Goal: Task Accomplishment & Management: Use online tool/utility

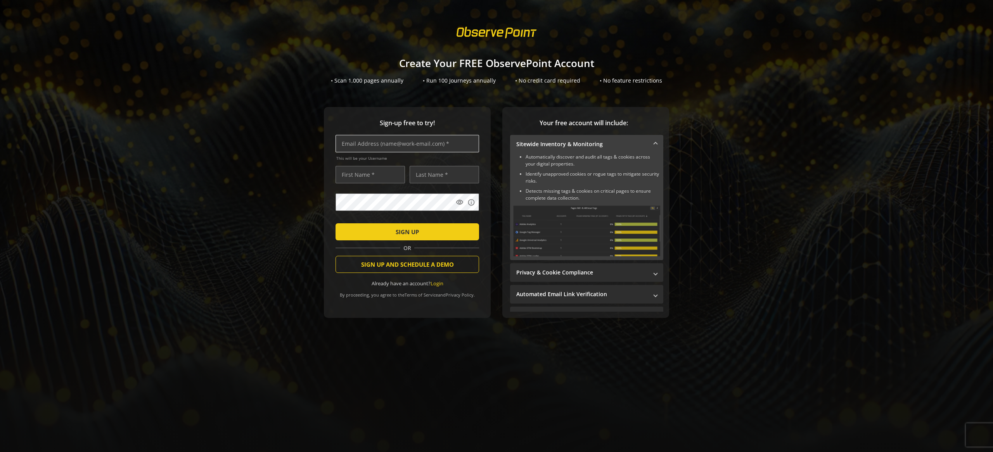
click at [385, 145] on input "text" at bounding box center [408, 143] width 144 height 17
type input "m"
type input "[PERSON_NAME][EMAIL_ADDRESS][DOMAIN_NAME]"
type input "Mi"
type input "[PERSON_NAME][EMAIL_ADDRESS][DOMAIN_NAME]"
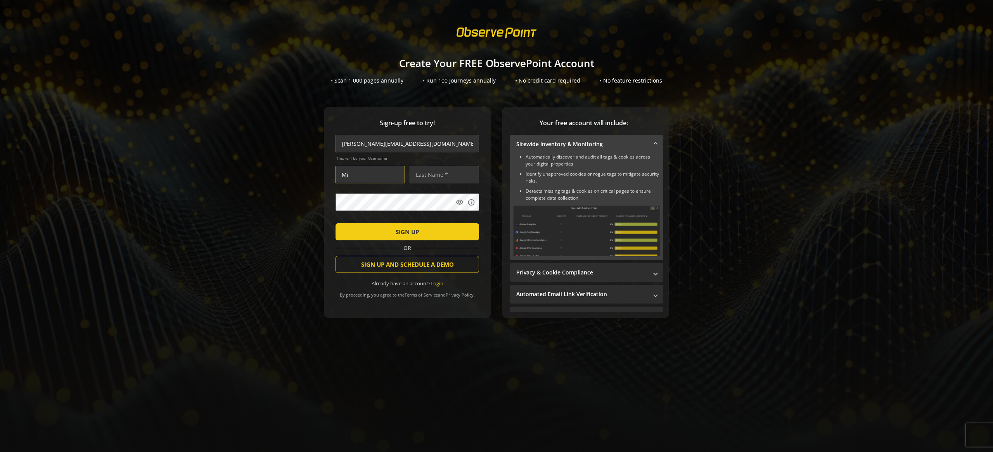
type input "[PERSON_NAME]"
drag, startPoint x: 398, startPoint y: 145, endPoint x: 383, endPoint y: 146, distance: 15.2
click at [383, 146] on input "[PERSON_NAME][EMAIL_ADDRESS][DOMAIN_NAME]" at bounding box center [408, 143] width 144 height 17
click at [407, 237] on span "SIGN UP" at bounding box center [407, 232] width 23 height 14
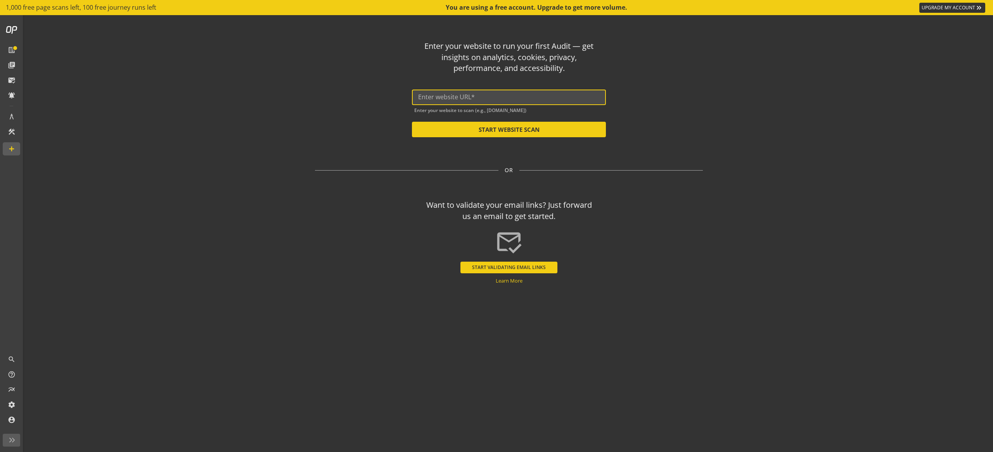
click at [519, 96] on input "text" at bounding box center [509, 97] width 182 height 7
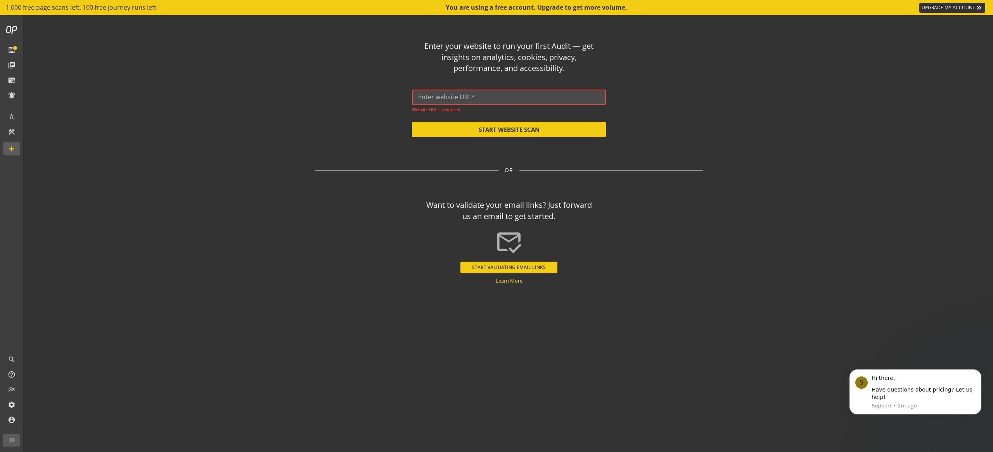
paste input "[URL][DOMAIN_NAME]"
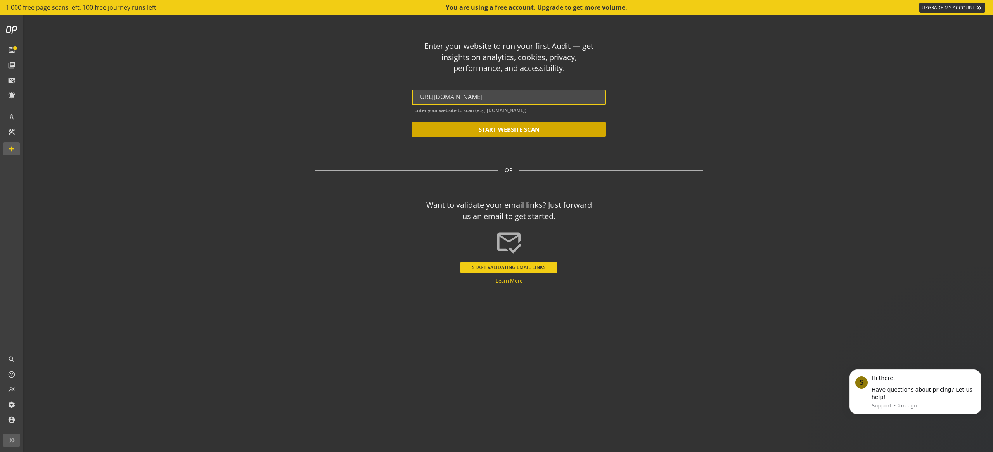
type input "[URL][DOMAIN_NAME]"
click at [445, 128] on button "START WEBSITE SCAN" at bounding box center [509, 130] width 194 height 16
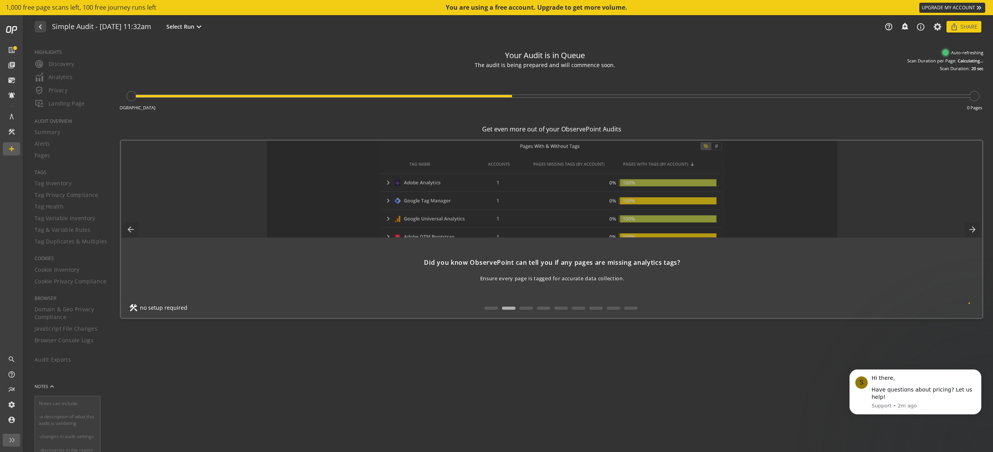
click at [515, 387] on div "Your Audit is in Queue The audit is being prepared and will commence soon. Your…" at bounding box center [552, 246] width 864 height 401
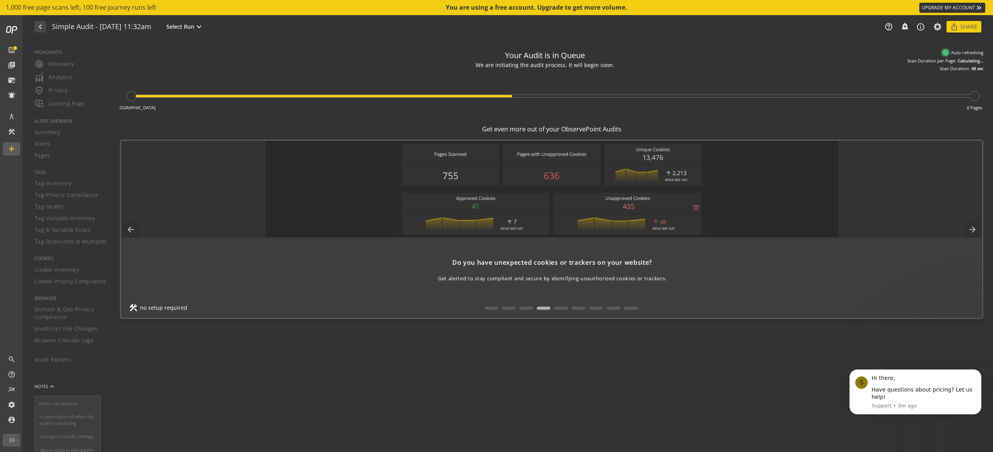
click at [367, 384] on div "Your Audit is in Queue We are initiating the audit process. It will begin soon.…" at bounding box center [552, 246] width 864 height 401
click at [204, 28] on mat-icon "expand_more" at bounding box center [198, 26] width 9 height 9
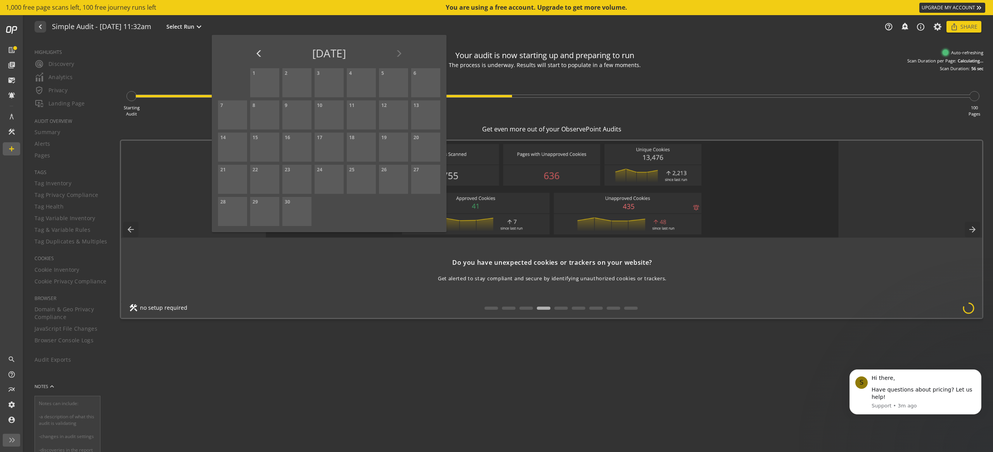
click at [149, 76] on div at bounding box center [496, 226] width 993 height 452
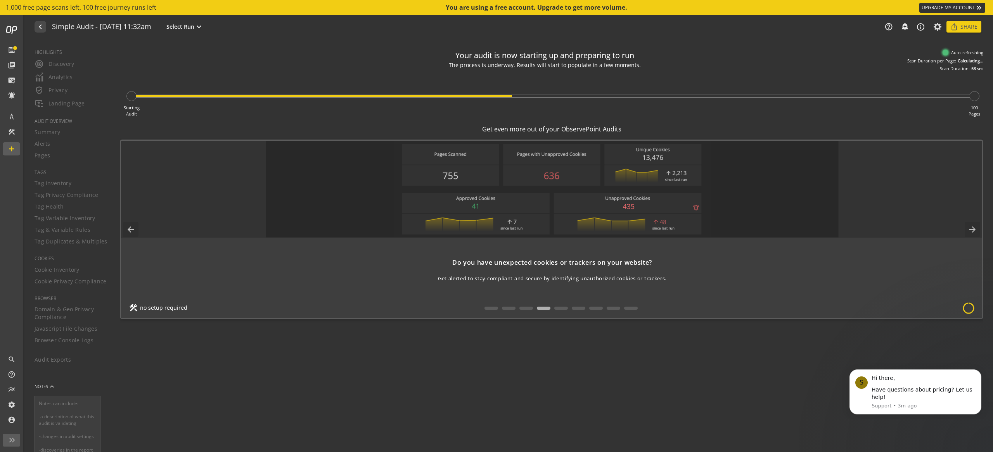
drag, startPoint x: 172, startPoint y: 71, endPoint x: 95, endPoint y: 88, distance: 79.1
click at [172, 71] on div "Your audit is now starting up and preparing to run The process is underway. Res…" at bounding box center [552, 59] width 864 height 26
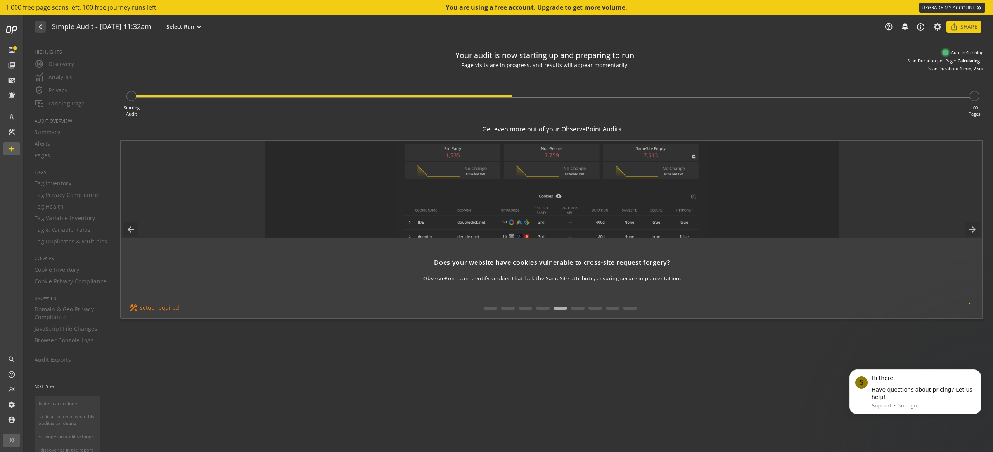
click at [65, 331] on div "HIGHLIGHTS radar Discovery Analytics verified_user Privacy important_devices La…" at bounding box center [67, 246] width 85 height 412
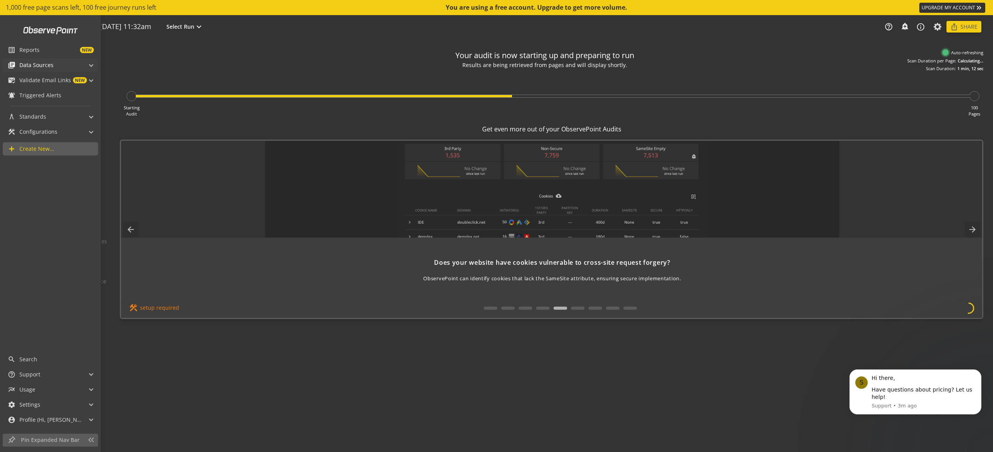
click at [54, 67] on mat-panel-title "library_books Data Sources" at bounding box center [46, 65] width 76 height 13
click at [49, 52] on span "NEW" at bounding box center [67, 50] width 54 height 6
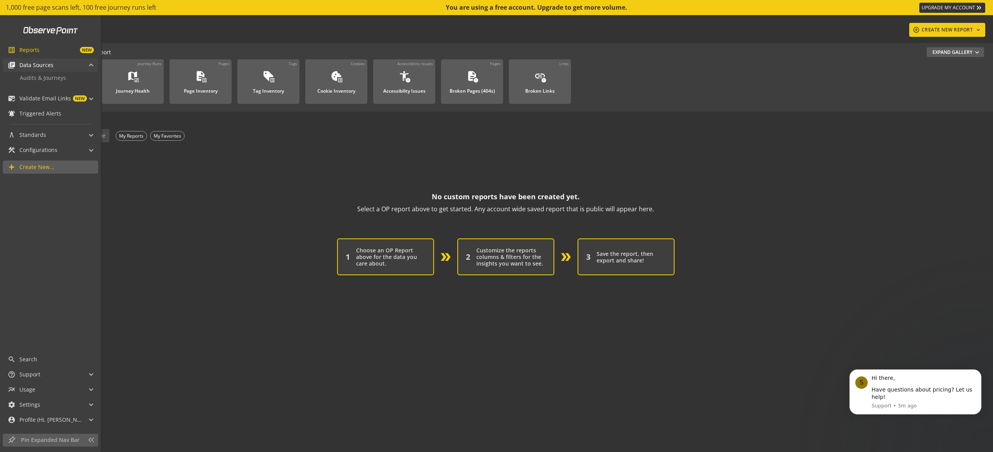
click at [66, 65] on mat-panel-title "library_books Data Sources" at bounding box center [46, 65] width 76 height 13
click at [58, 99] on span "Validate Email Links" at bounding box center [45, 99] width 52 height 8
click at [53, 78] on span "Audits & Journeys" at bounding box center [43, 77] width 46 height 7
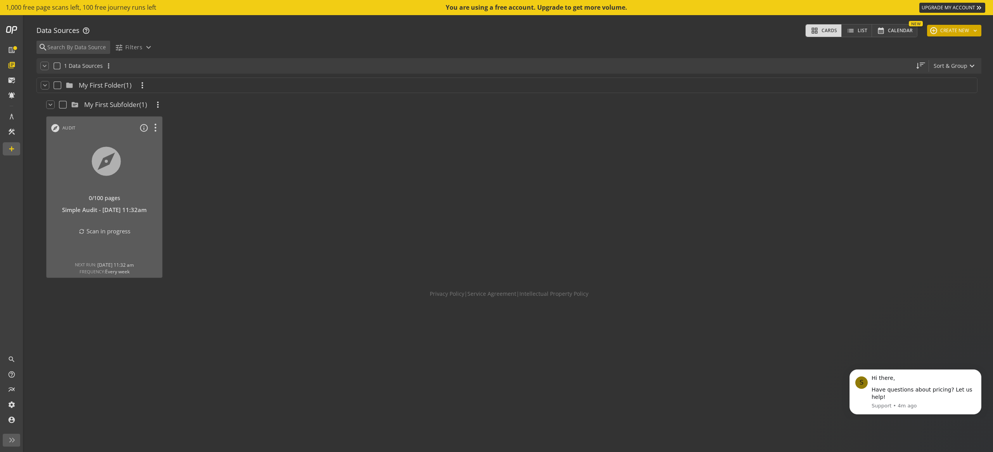
click at [972, 27] on button "add CREATE NEW keyboard_arrow_down" at bounding box center [954, 31] width 54 height 12
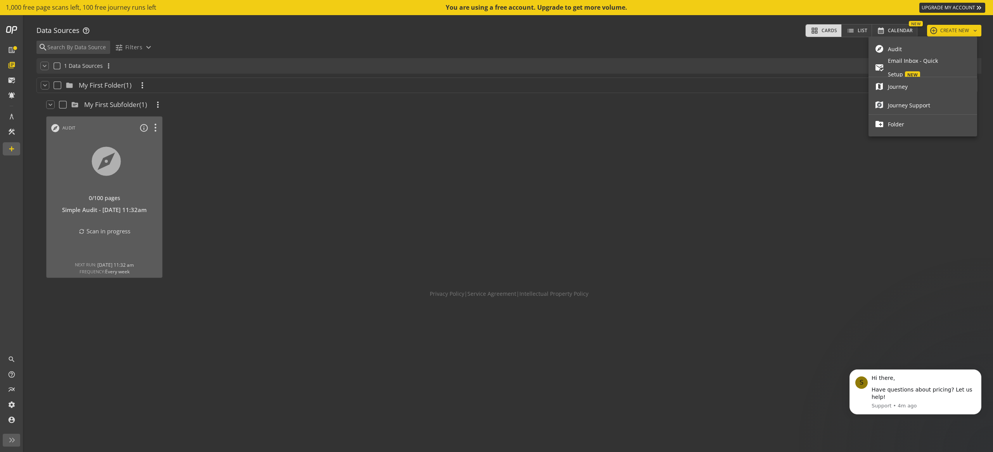
click at [912, 87] on span "Journey" at bounding box center [929, 87] width 83 height 14
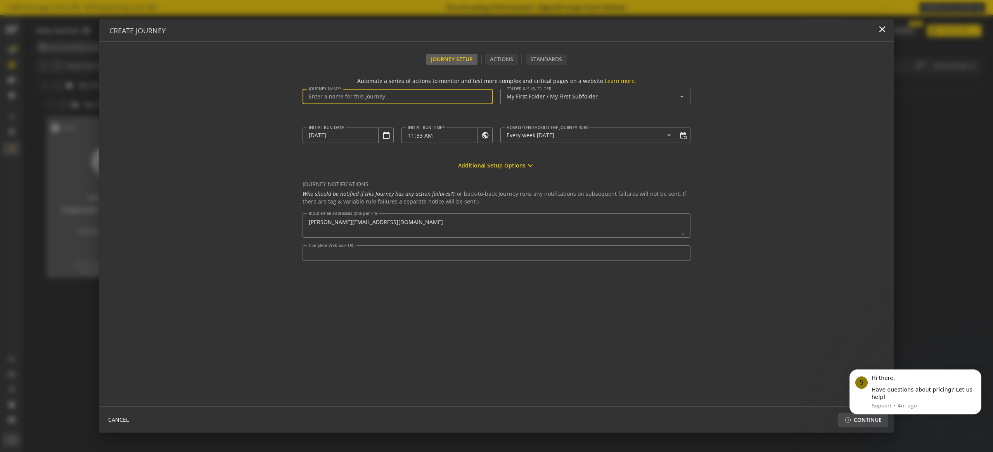
click at [362, 98] on input "Journey Name" at bounding box center [398, 97] width 178 height 7
type input "Musclecharge Main"
click at [239, 157] on form "Automate a series of actions to monitor and test more complex and critical page…" at bounding box center [496, 235] width 795 height 341
click at [370, 182] on mat-label "Journey Notifications" at bounding box center [497, 184] width 388 height 8
click at [367, 234] on textarea "Input email addresses (one per line)" at bounding box center [497, 225] width 376 height 21
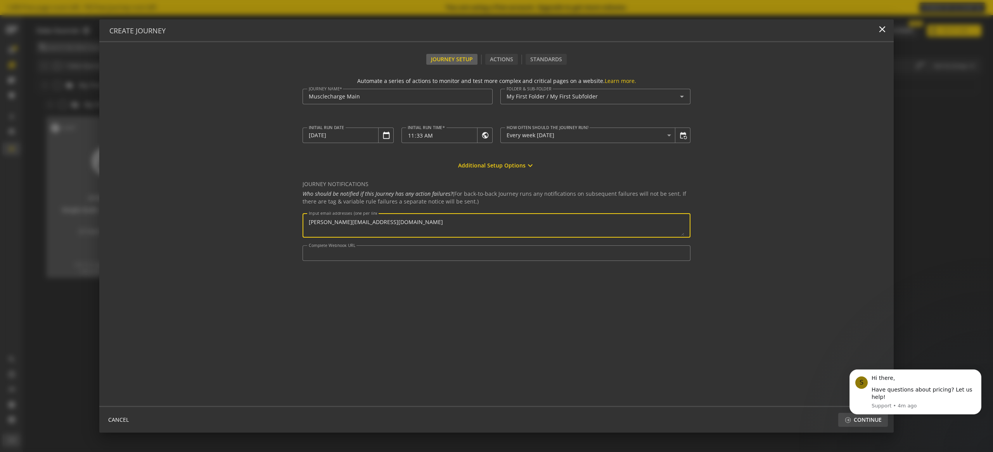
click at [226, 235] on form "Automate a series of actions to monitor and test more complex and critical page…" at bounding box center [496, 235] width 795 height 341
click at [348, 254] on input "Complete Webhook URL" at bounding box center [497, 253] width 376 height 7
click at [355, 253] on input "Complete Webhook URL" at bounding box center [497, 253] width 376 height 7
click at [434, 60] on div "Journey Setup" at bounding box center [451, 59] width 51 height 11
click at [486, 60] on div "Actions" at bounding box center [501, 59] width 33 height 11
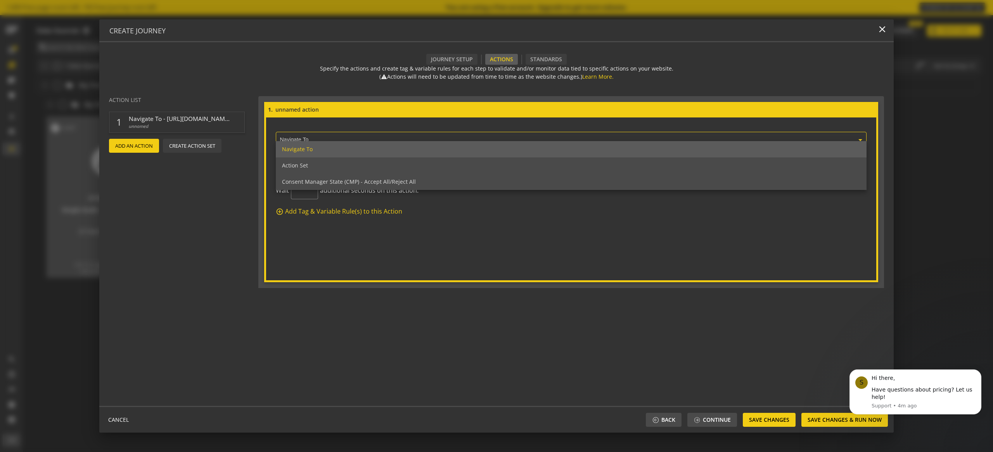
click at [317, 136] on div "× Navigate To" at bounding box center [568, 139] width 578 height 18
click at [320, 148] on div "Navigate To" at bounding box center [571, 149] width 591 height 16
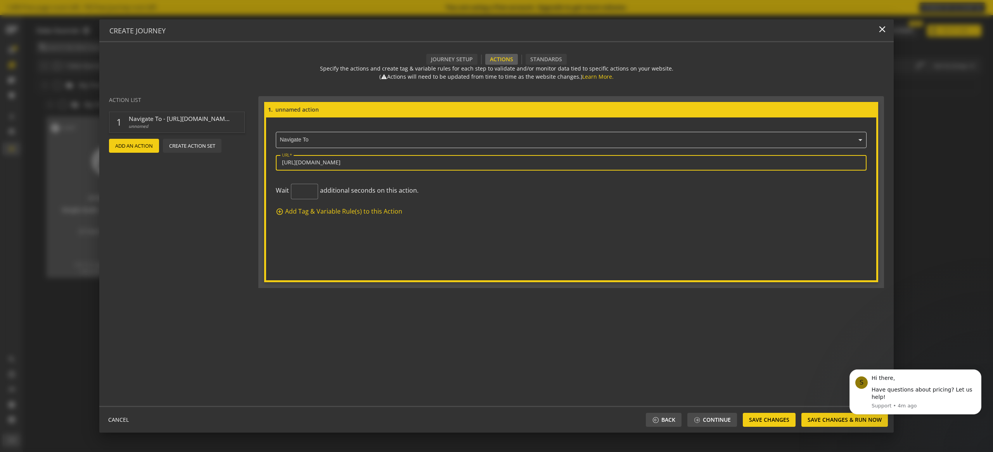
click at [355, 165] on input "[URL][DOMAIN_NAME]" at bounding box center [571, 162] width 578 height 7
click at [180, 206] on actions-preview "Action List 1 Navigate To - [URL][DOMAIN_NAME] unnamed add Add An Action Create…" at bounding box center [178, 248] width 159 height 316
click at [343, 161] on input "[URL][DOMAIN_NAME]" at bounding box center [571, 162] width 578 height 7
click at [342, 159] on input "[URL][DOMAIN_NAME]" at bounding box center [571, 162] width 578 height 7
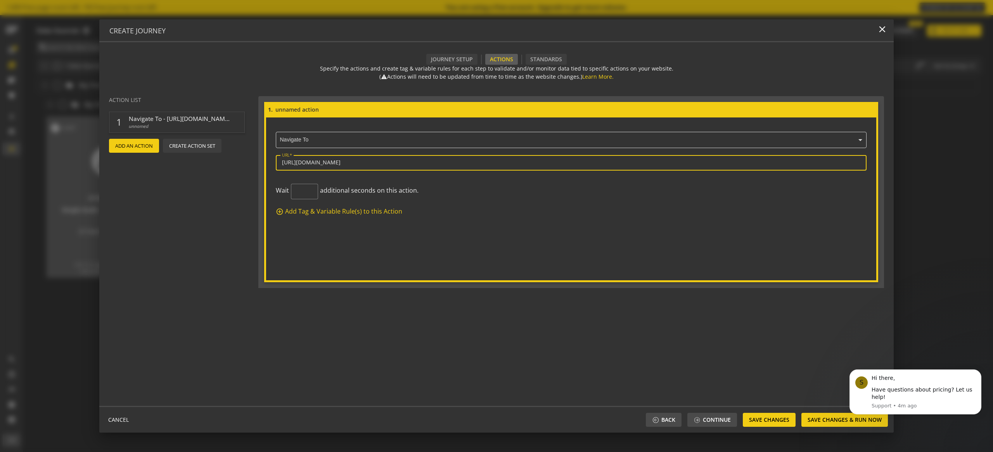
paste input "[DOMAIN_NAME][URL]"
type input "[URL][DOMAIN_NAME]"
click at [431, 247] on form "1. × Navigate To URL [URL][DOMAIN_NAME] Wait additional seconds on this action.…" at bounding box center [571, 192] width 614 height 180
click at [301, 192] on input "number" at bounding box center [304, 191] width 15 height 7
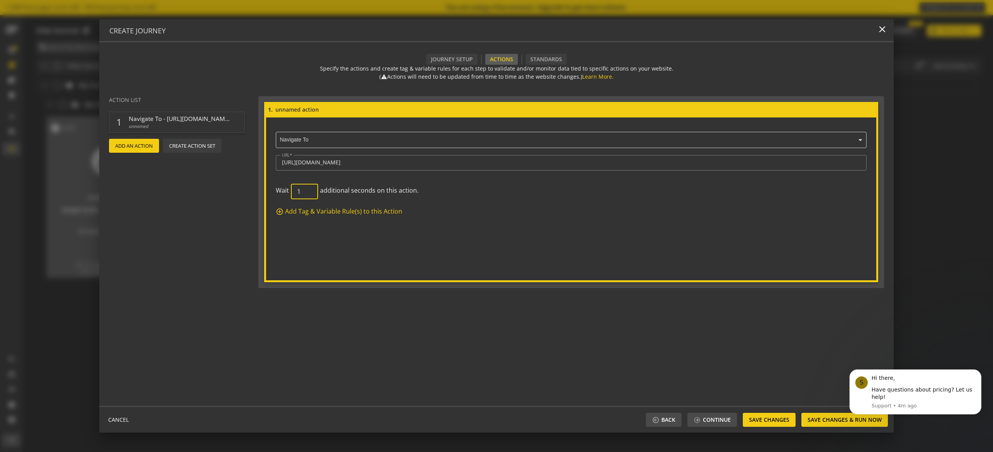
type input "1"
click at [388, 247] on form "1. × Navigate To URL [URL][DOMAIN_NAME] Wait 1 additional seconds on this actio…" at bounding box center [571, 192] width 614 height 180
click at [158, 222] on actions-preview "Action List 1 Navigate To - [URL][DOMAIN_NAME] unnamed add Add An Action Create…" at bounding box center [178, 248] width 159 height 316
click at [129, 147] on span "Add An Action" at bounding box center [134, 146] width 38 height 14
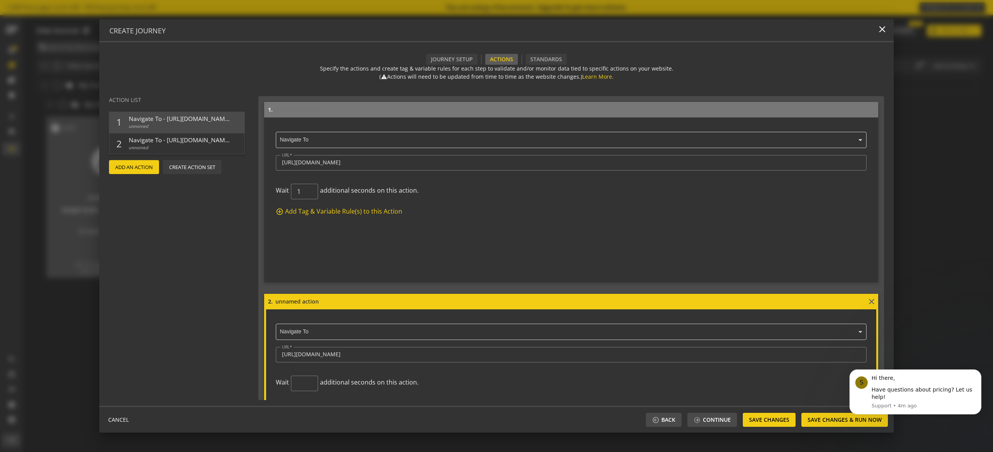
scroll to position [80, 0]
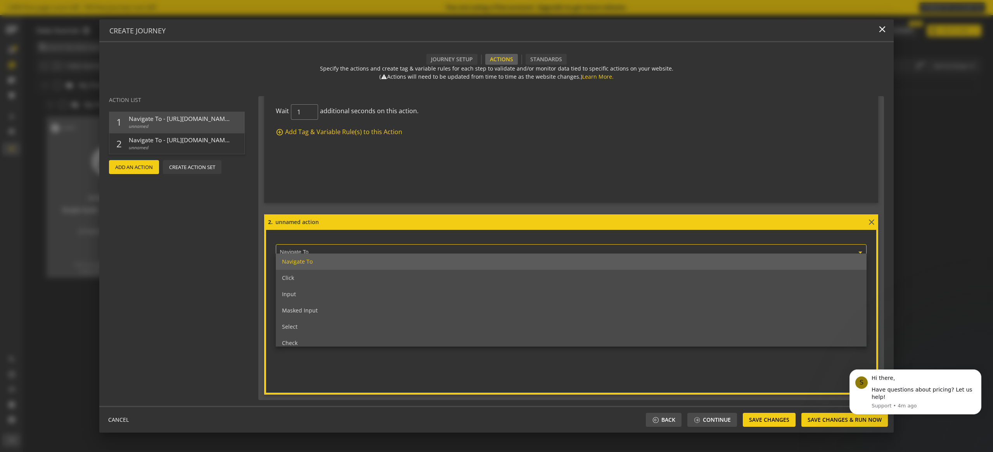
click at [319, 253] on ng-select "× Navigate To Navigate To Click Input Masked Input Select Check Uncheck Execute…" at bounding box center [571, 251] width 591 height 19
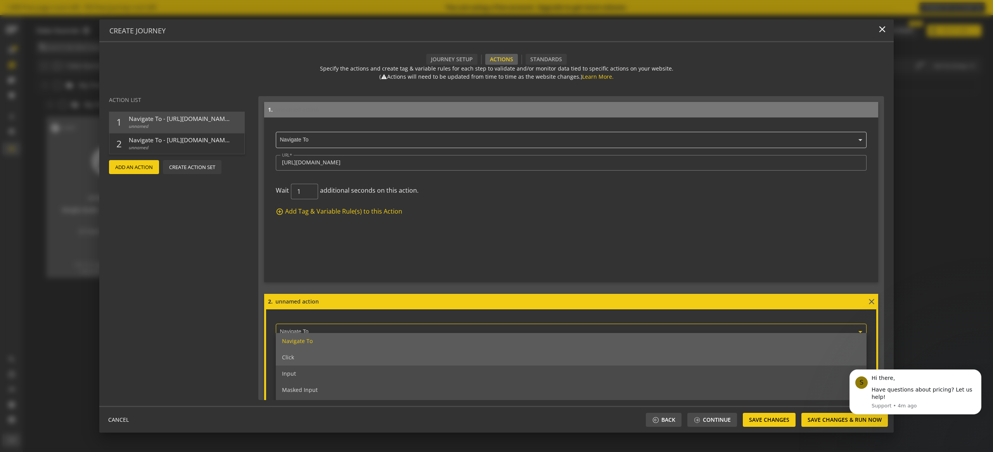
click at [327, 359] on div "Click" at bounding box center [571, 358] width 591 height 16
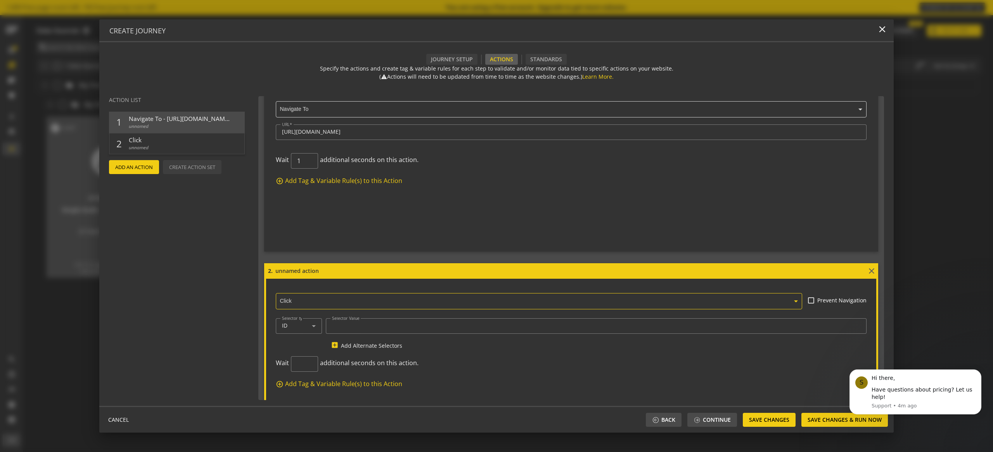
scroll to position [80, 0]
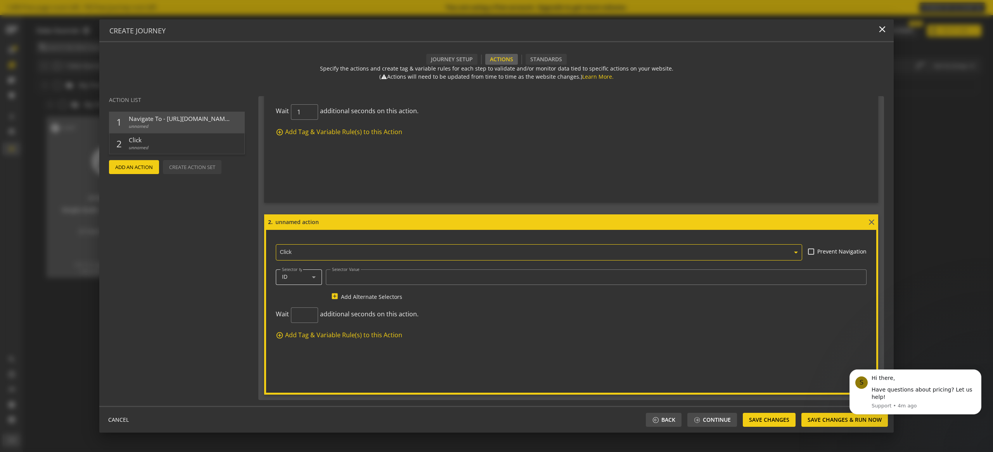
click at [303, 277] on div "ID" at bounding box center [297, 277] width 30 height 7
click at [371, 283] on div at bounding box center [496, 226] width 993 height 452
click at [371, 277] on input "Selector Value" at bounding box center [596, 277] width 528 height 7
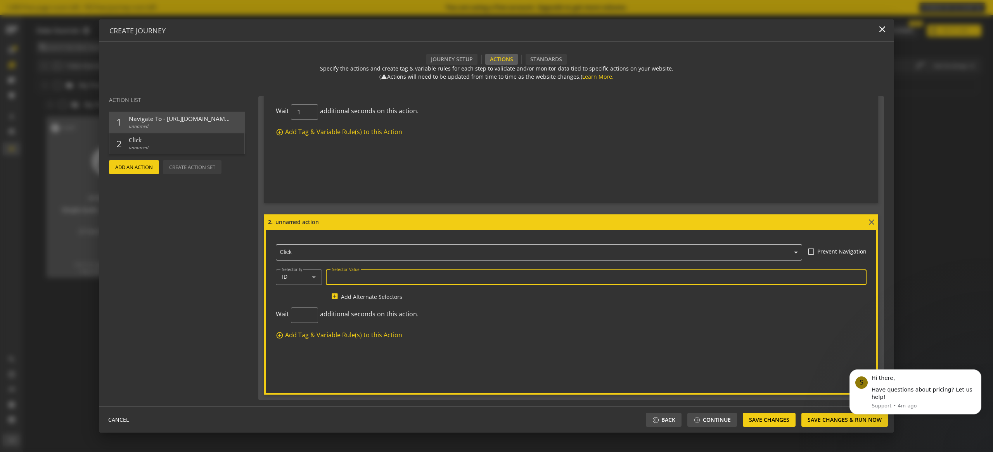
click at [371, 277] on input "Selector Value" at bounding box center [596, 277] width 528 height 7
click at [370, 277] on input "Selector Value" at bounding box center [596, 277] width 528 height 7
click at [395, 280] on div at bounding box center [596, 278] width 528 height 16
click at [179, 124] on span "unnamed" at bounding box center [179, 126] width 101 height 7
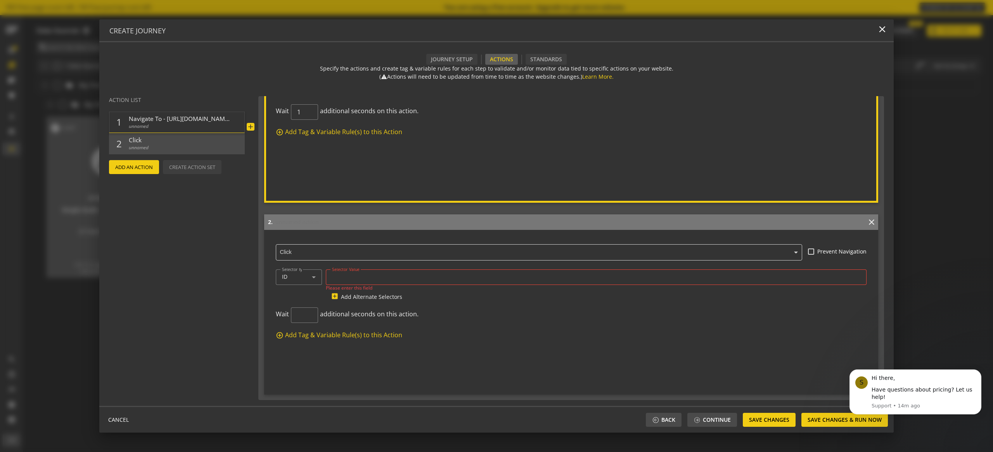
scroll to position [0, 0]
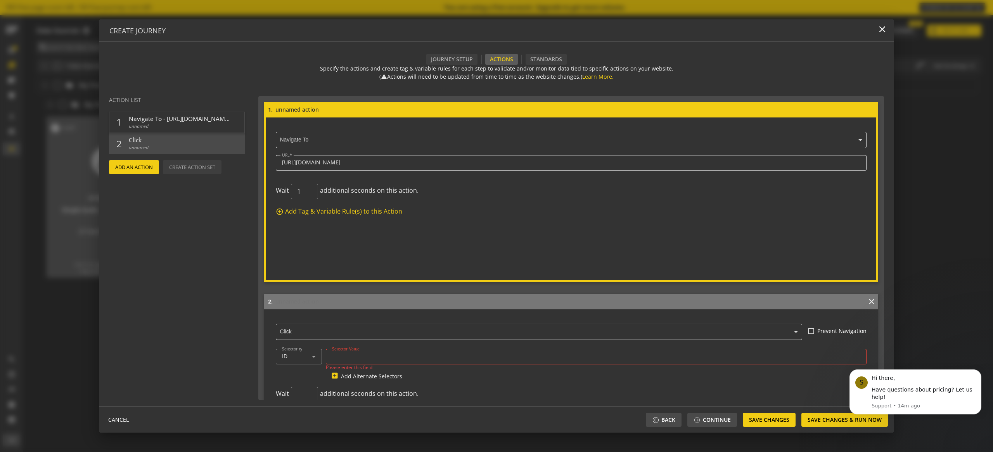
click at [359, 162] on input "[URL][DOMAIN_NAME]" at bounding box center [571, 162] width 578 height 7
paste input "[ { "event": "gtm.load", "gtm.uniqueEventId": 338 }, { "event": "gtm.triggerGro…"
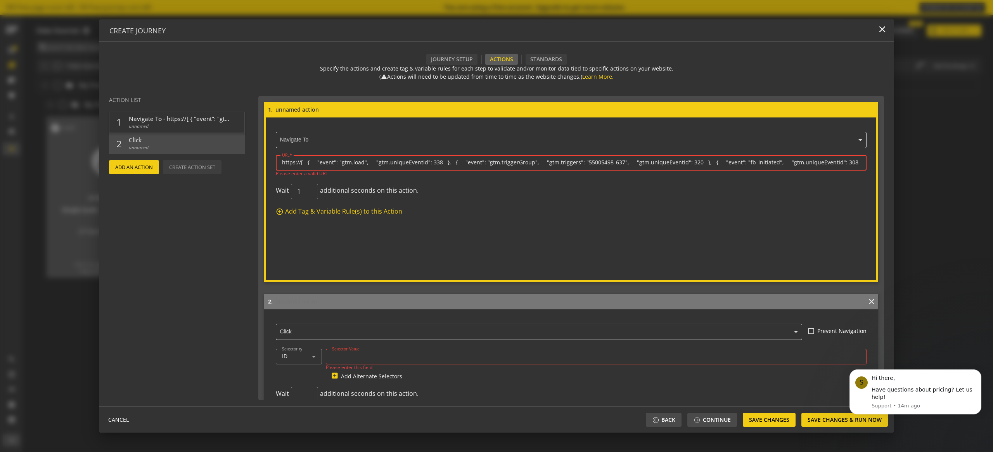
click at [386, 159] on input "https://[ { "event": "gtm.load", "gtm.uniqueEventId": 338 }, { "event": "gtm.tr…" at bounding box center [571, 162] width 578 height 7
paste input "[DOMAIN_NAME][URL]"
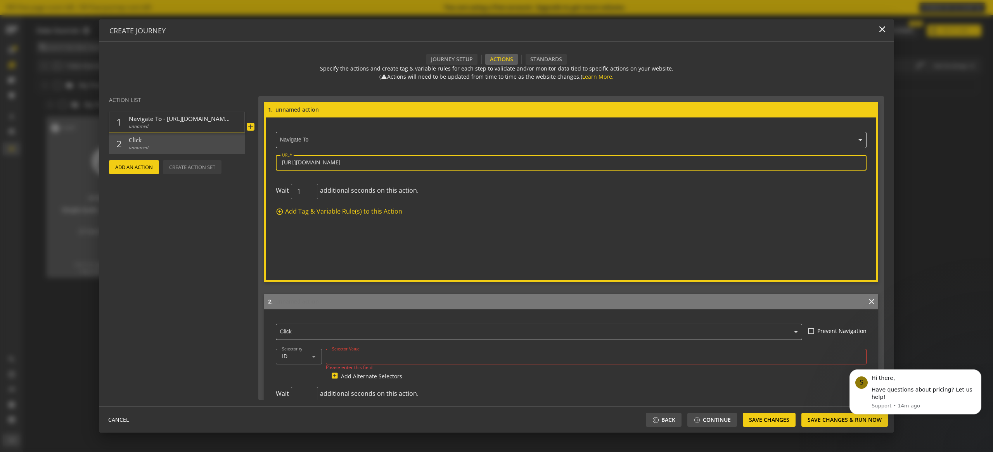
type input "[URL][DOMAIN_NAME]"
click at [170, 123] on span "unnamed" at bounding box center [179, 126] width 101 height 7
click at [302, 110] on input at bounding box center [576, 110] width 602 height 9
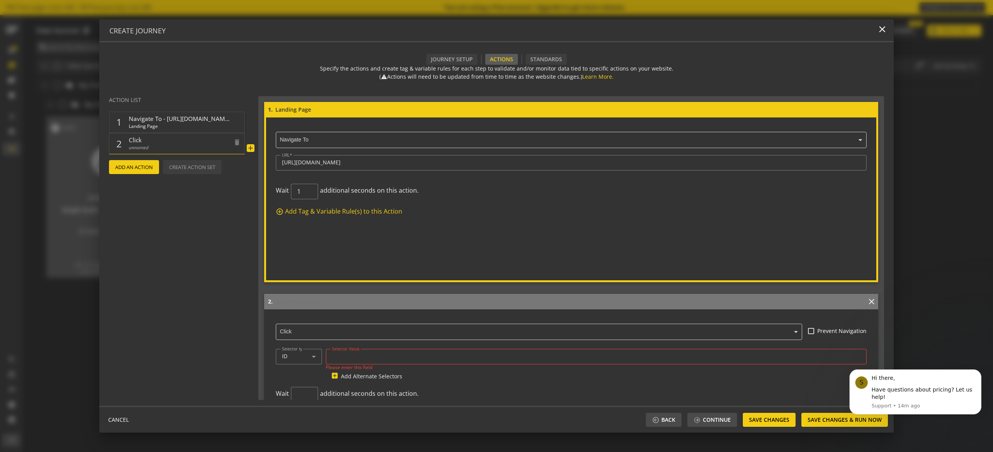
type input "Landing Page"
click at [141, 141] on span "Click" at bounding box center [179, 140] width 101 height 8
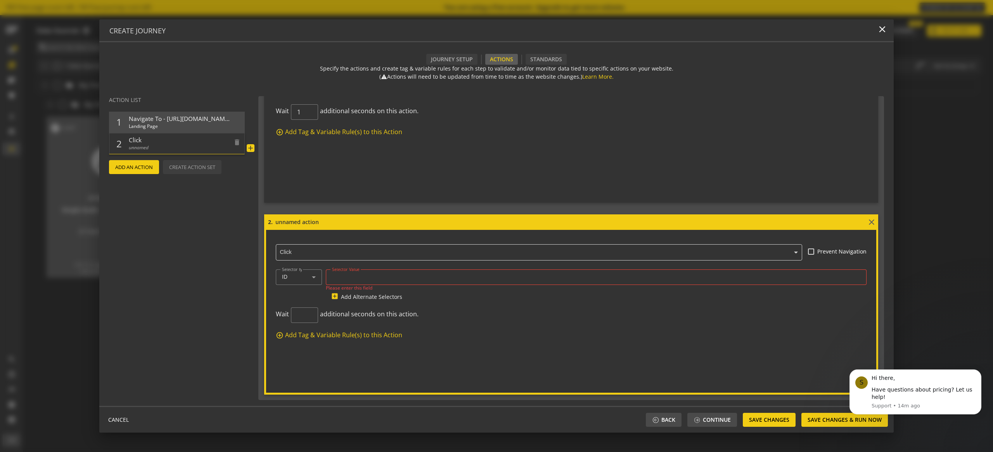
click at [196, 140] on span "Click" at bounding box center [179, 140] width 101 height 8
click at [294, 222] on input at bounding box center [571, 222] width 592 height 9
type input "Start Tour"
click at [407, 272] on div at bounding box center [596, 278] width 528 height 16
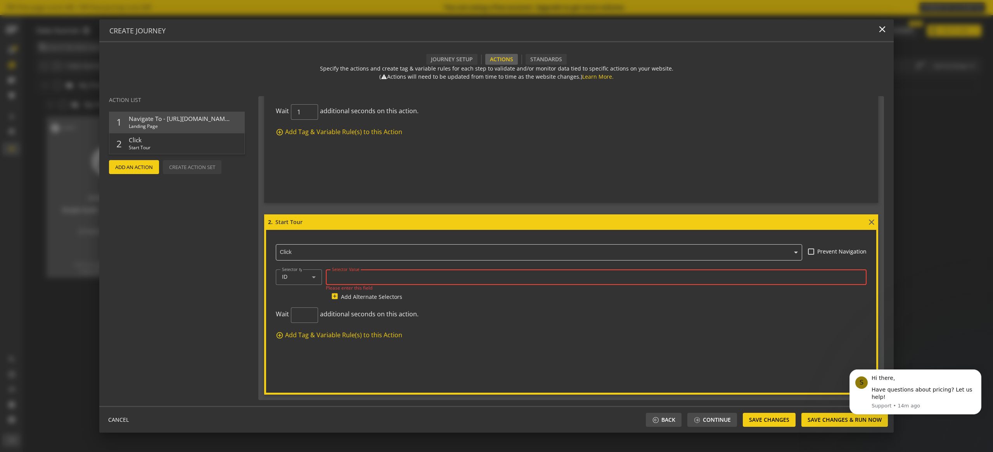
click at [407, 278] on input "Selector Value" at bounding box center [596, 277] width 528 height 7
click at [831, 253] on label "Prevent Navigation" at bounding box center [840, 252] width 52 height 8
click at [814, 253] on input "Prevent Navigation" at bounding box center [811, 252] width 6 height 6
click at [831, 253] on label "Prevent Navigation" at bounding box center [840, 252] width 52 height 8
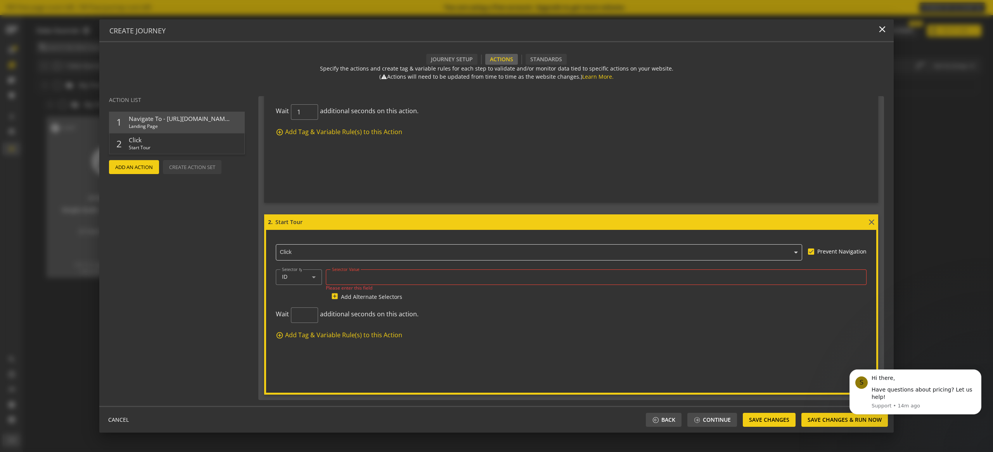
click at [814, 253] on input "Prevent Navigation" at bounding box center [811, 252] width 6 height 6
checkbox input "false"
click at [351, 253] on ng-select "× Click" at bounding box center [539, 251] width 526 height 19
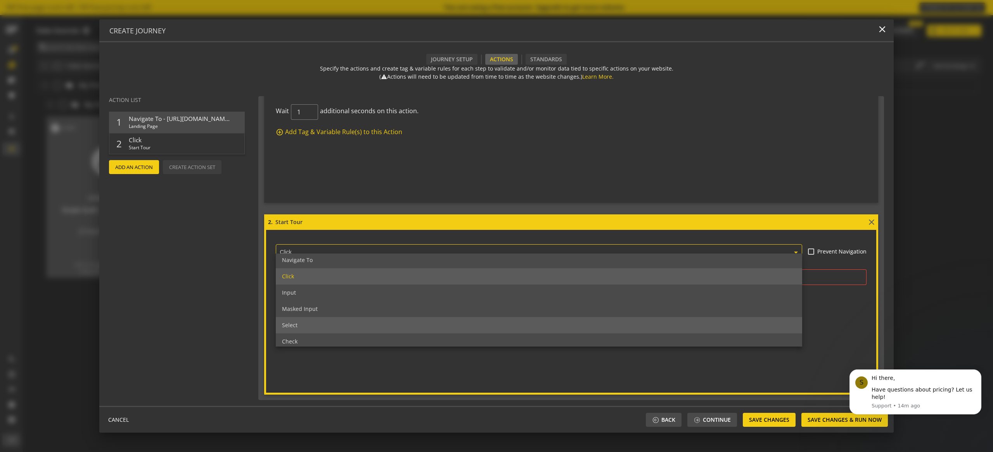
scroll to position [0, 0]
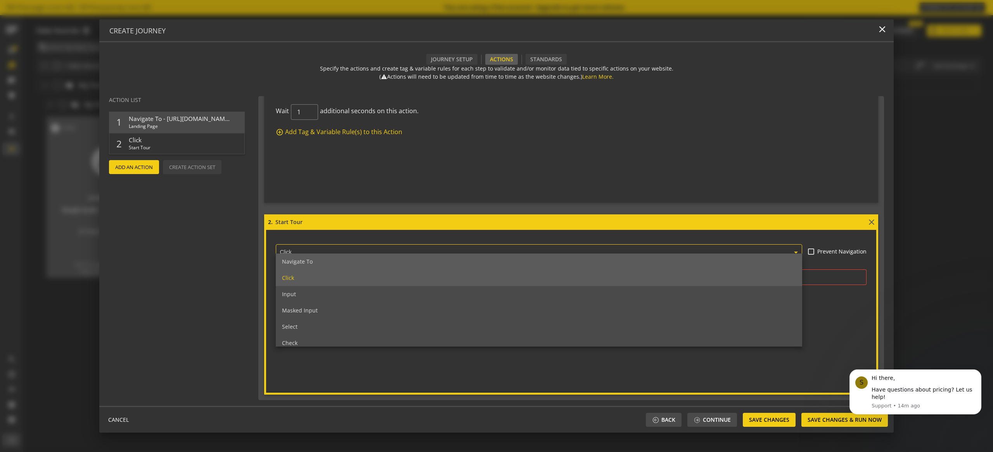
click at [351, 261] on div "Navigate To" at bounding box center [539, 262] width 526 height 16
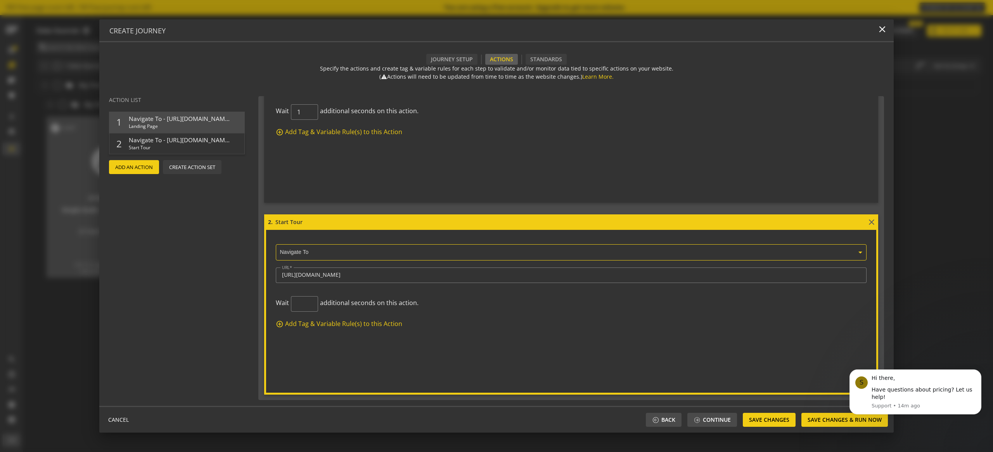
click at [342, 256] on ng-select "× Navigate To" at bounding box center [571, 251] width 591 height 19
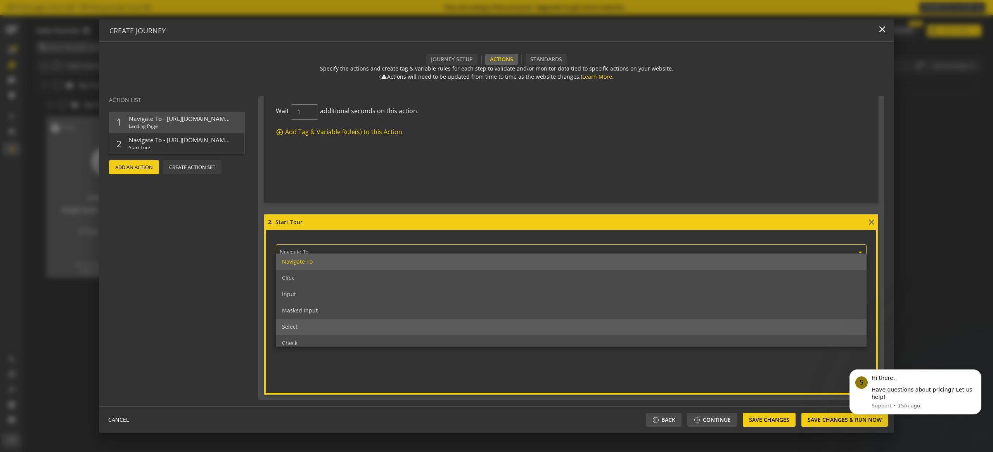
click at [335, 324] on div "Select" at bounding box center [571, 327] width 591 height 16
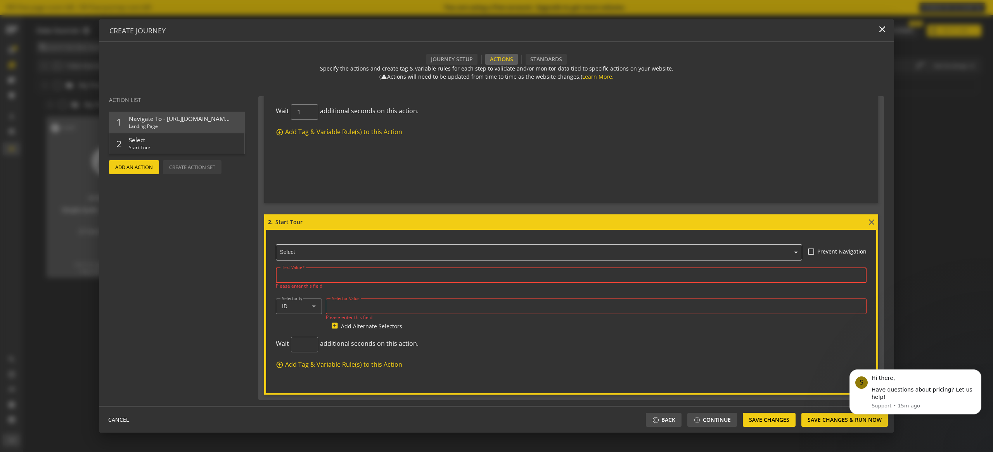
click at [312, 274] on input "Text Value" at bounding box center [571, 275] width 578 height 7
click at [291, 277] on input "Text Value" at bounding box center [571, 275] width 578 height 7
click at [296, 249] on input "text" at bounding box center [541, 252] width 523 height 7
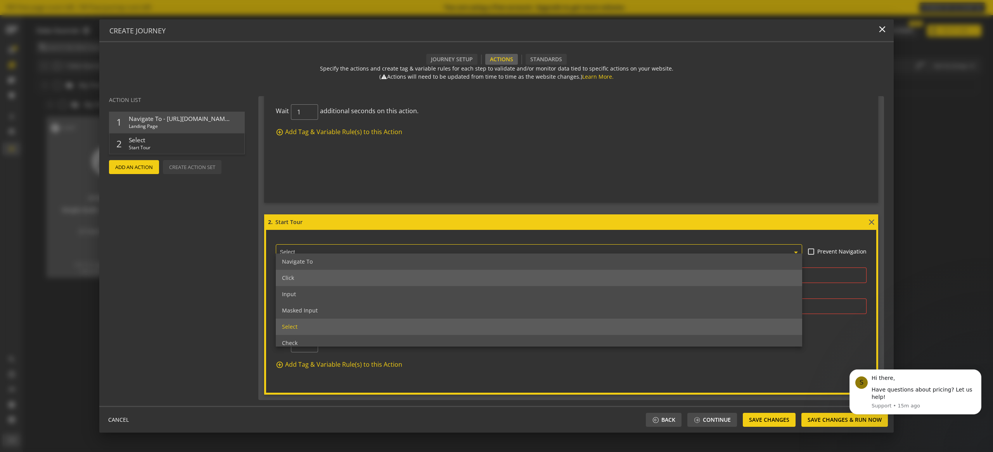
click at [305, 277] on div "Click" at bounding box center [539, 278] width 526 height 16
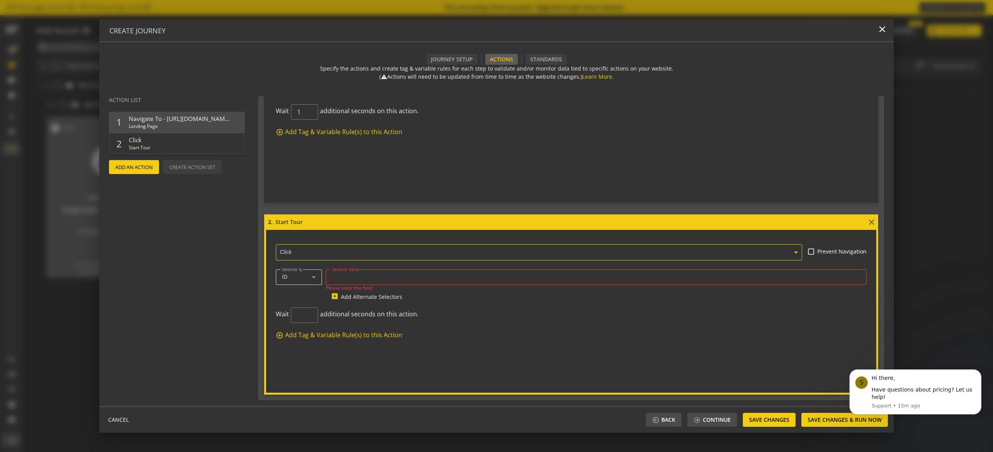
click at [296, 275] on div "ID" at bounding box center [297, 277] width 30 height 7
click at [228, 310] on div at bounding box center [496, 226] width 993 height 452
click at [319, 274] on div "Selector type ID" at bounding box center [299, 278] width 46 height 16
click at [303, 358] on mat-option "XPath" at bounding box center [299, 353] width 46 height 19
click at [351, 280] on div at bounding box center [596, 278] width 528 height 16
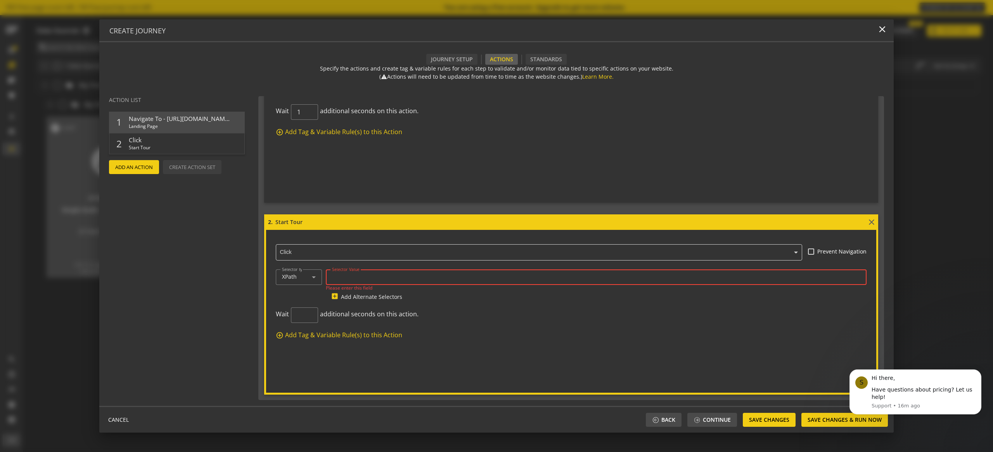
paste input "//*[@id="w-node-f4228579-ac2c-470d-2187-cc7a090d8316-ca7241a8"]/div[2]/a[1]"
type input "//*[@id="w-node-f4228579-ac2c-470d-2187-cc7a090d8316-ca7241a8"]/div[2]/a[1]"
click at [284, 360] on form "2. Start Tour close × Click Prevent Navigation Selector type XPath Selector Val…" at bounding box center [571, 305] width 614 height 180
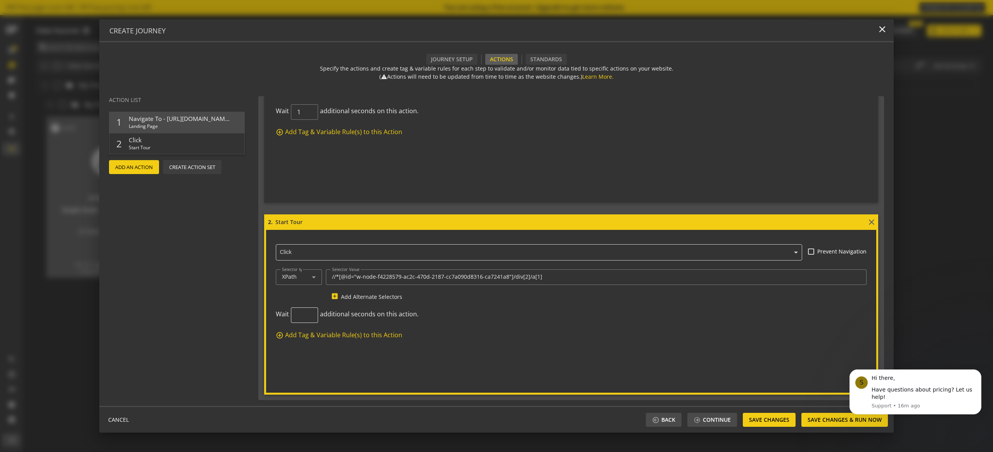
click at [294, 315] on div at bounding box center [304, 316] width 27 height 16
type input "1"
click at [390, 355] on form "2. Start Tour close × Click Prevent Navigation Selector type XPath Selector Val…" at bounding box center [571, 305] width 614 height 180
click at [977, 371] on icon "Dismiss notification" at bounding box center [979, 372] width 4 height 4
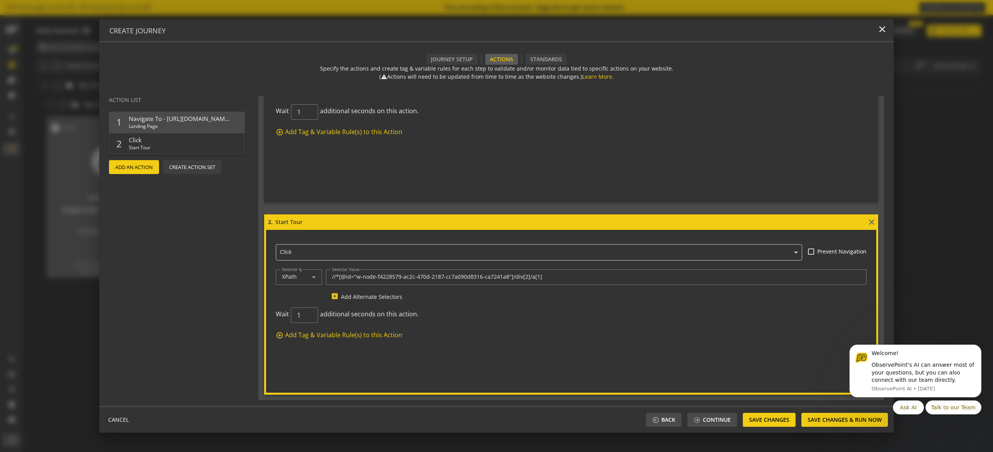
click at [211, 244] on actions-preview "Action List 1 Navigate To - [URL][DOMAIN_NAME] Landing Page add 2 Click Start T…" at bounding box center [178, 248] width 159 height 316
click at [137, 140] on span "Click" at bounding box center [179, 140] width 101 height 8
click at [827, 421] on span "Save Changes & Run Now" at bounding box center [845, 420] width 74 height 14
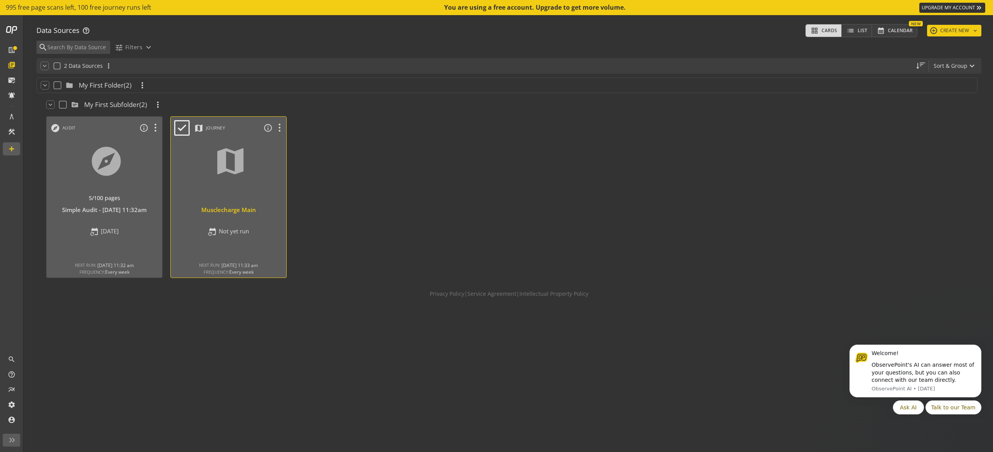
click at [254, 191] on div at bounding box center [228, 171] width 121 height 65
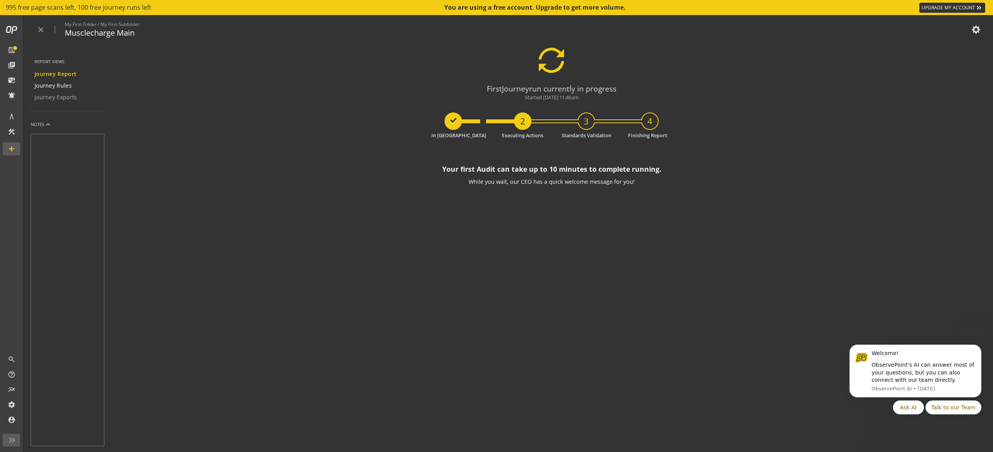
click at [63, 83] on span "Journey Rules" at bounding box center [53, 86] width 37 height 8
click at [70, 98] on span "Journey Exports" at bounding box center [56, 98] width 43 height 8
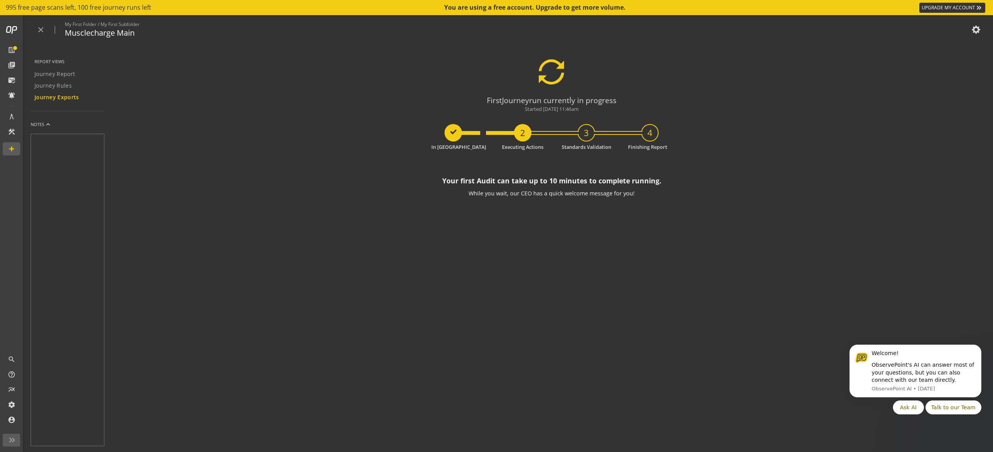
click at [54, 61] on div "Report Views" at bounding box center [73, 62] width 76 height 6
click at [42, 26] on mat-icon "close" at bounding box center [40, 30] width 9 height 9
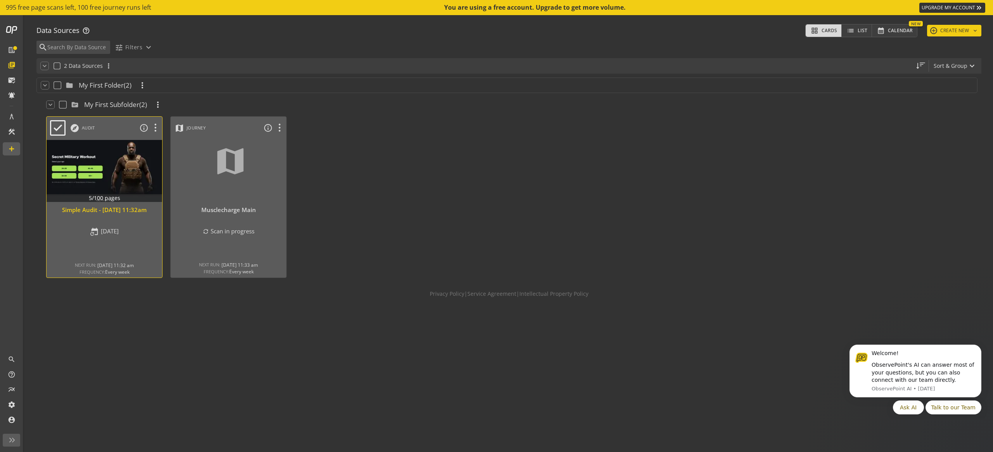
click at [105, 177] on div at bounding box center [104, 171] width 121 height 65
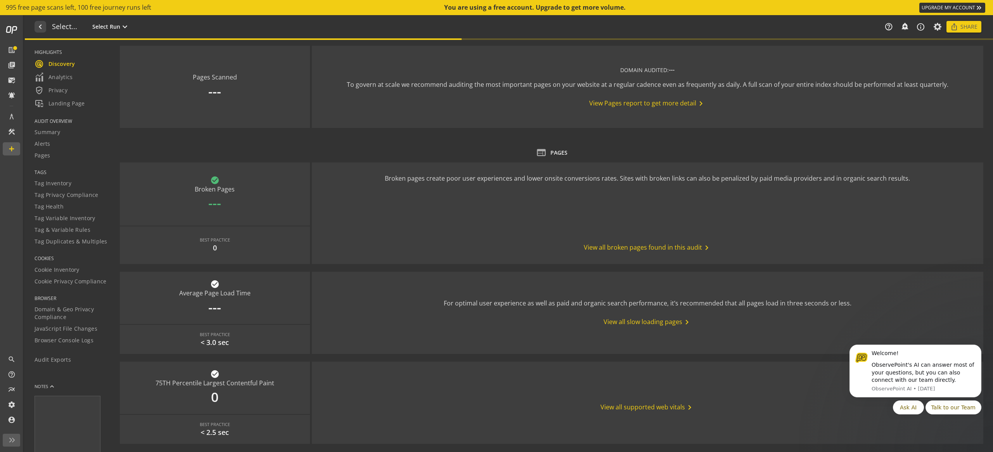
type textarea "Notes can include: -a description of what this audit is validating -changes in …"
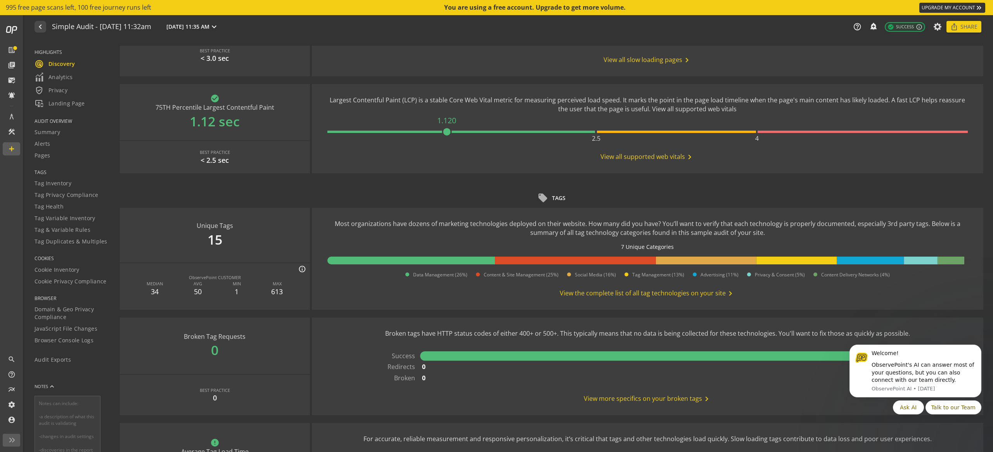
scroll to position [310, 0]
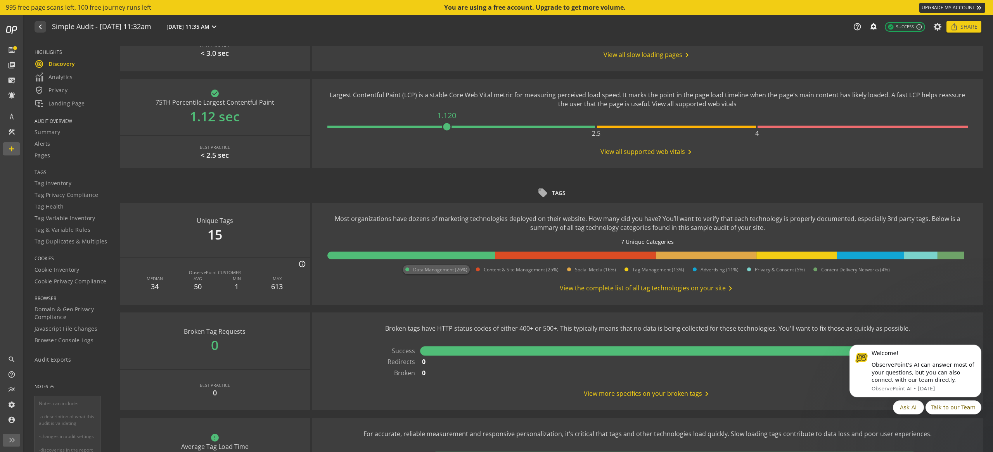
click at [453, 269] on span "Data Management (26%)" at bounding box center [440, 270] width 54 height 7
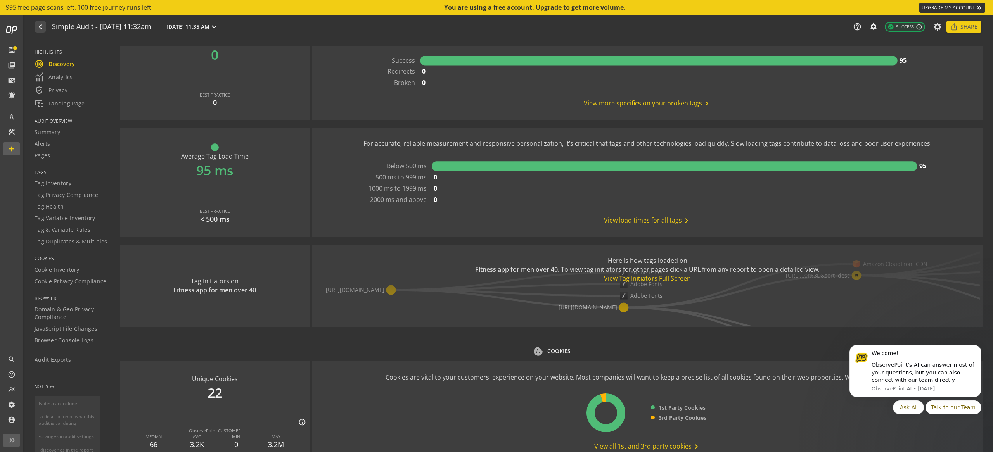
scroll to position [641, 0]
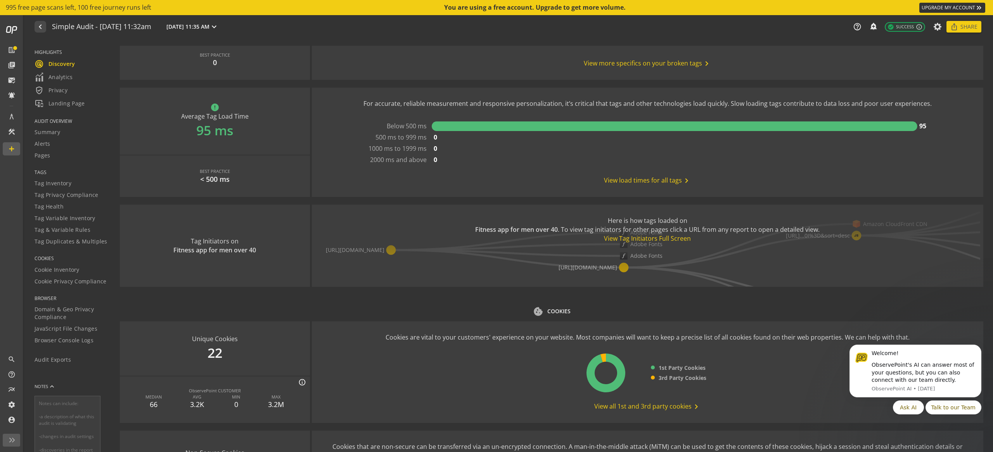
click at [280, 248] on div "Tag Initiators on Fitness app for men over 40" at bounding box center [215, 246] width 190 height 82
click at [220, 249] on div "Tag Initiators on Fitness app for men over 40" at bounding box center [215, 246] width 190 height 82
click at [642, 237] on div "View Tag Initiators Full Screen" at bounding box center [647, 238] width 345 height 9
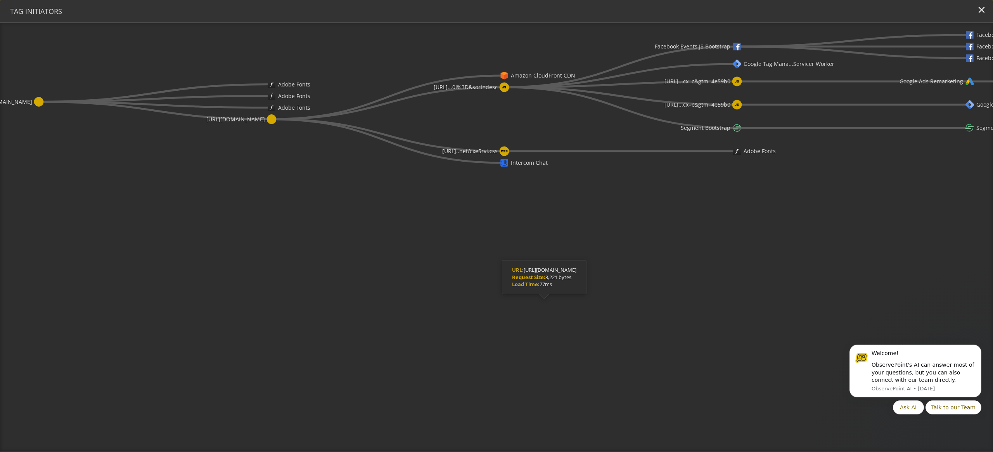
drag, startPoint x: 549, startPoint y: 306, endPoint x: 509, endPoint y: 167, distance: 144.9
click at [509, 167] on icon "[URL][DOMAIN_NAME] Adobe Fonts Adobe Fonts Adobe Fonts [URL][DOMAIN_NAME] Amazo…" at bounding box center [496, 237] width 993 height 429
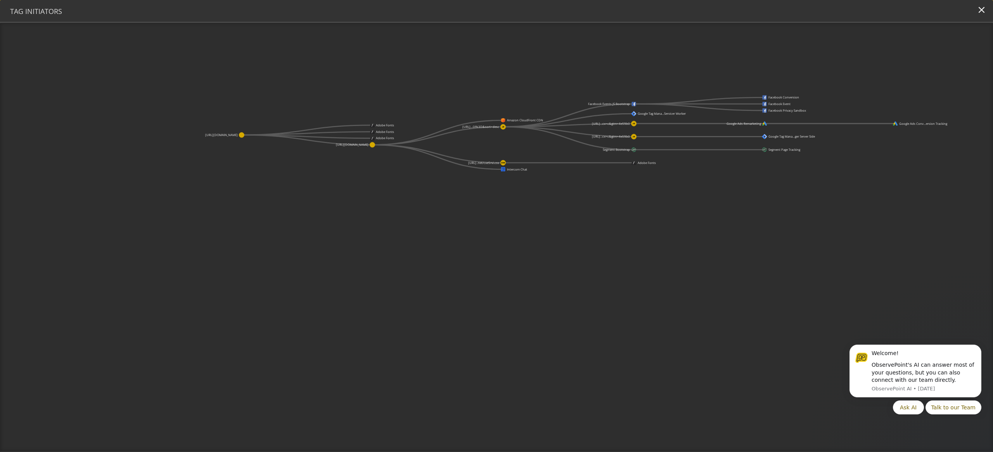
click at [501, 313] on icon "[URL][DOMAIN_NAME] Adobe Fonts Adobe Fonts Adobe Fonts [URL][DOMAIN_NAME] Amazo…" at bounding box center [496, 237] width 993 height 429
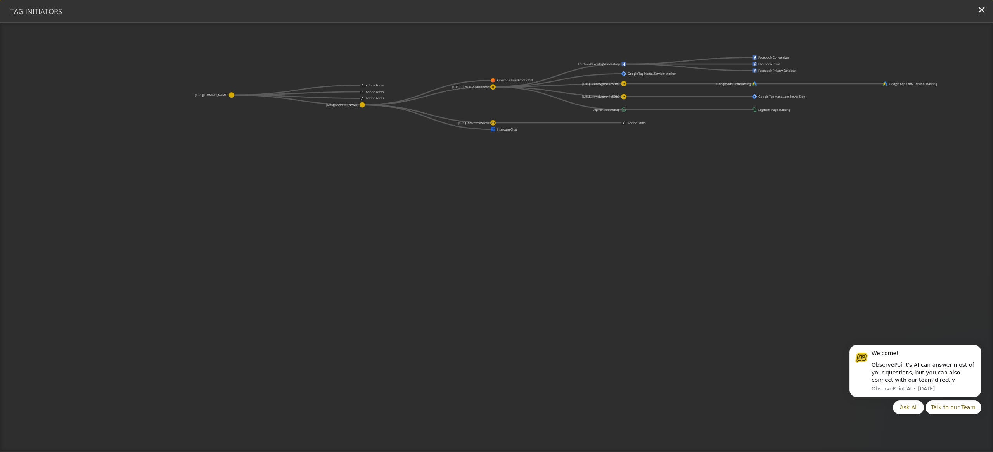
drag, startPoint x: 538, startPoint y: 387, endPoint x: 527, endPoint y: 346, distance: 42.2
click at [527, 346] on icon "[URL][DOMAIN_NAME] Adobe Fonts Adobe Fonts Adobe Fonts [URL][DOMAIN_NAME] Amazo…" at bounding box center [496, 237] width 993 height 429
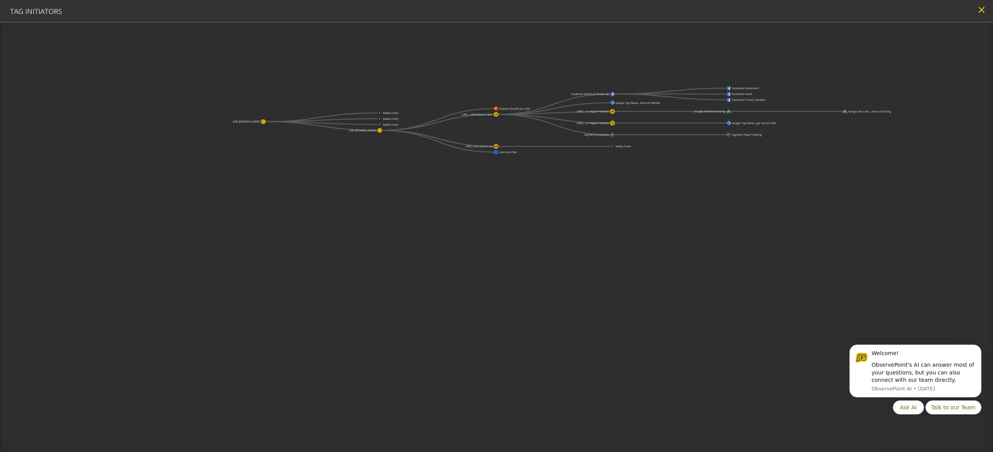
click at [977, 8] on mat-icon "close" at bounding box center [982, 10] width 10 height 10
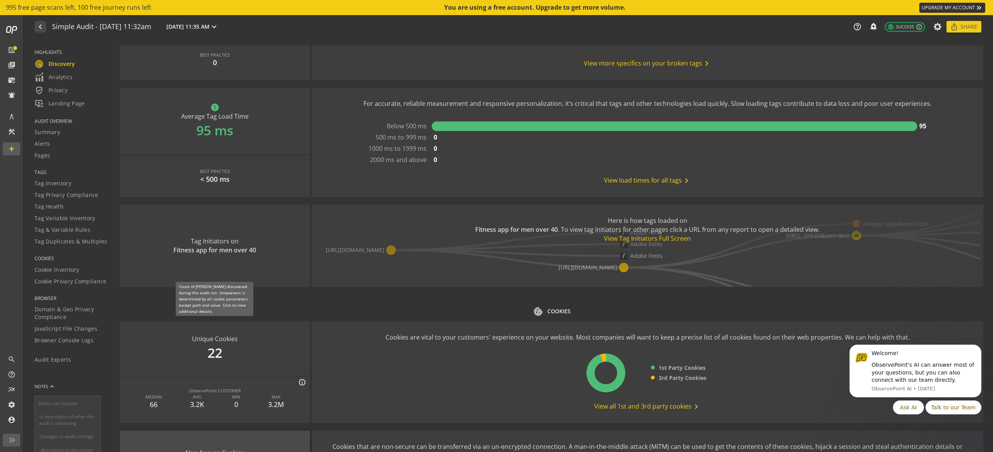
scroll to position [736, 0]
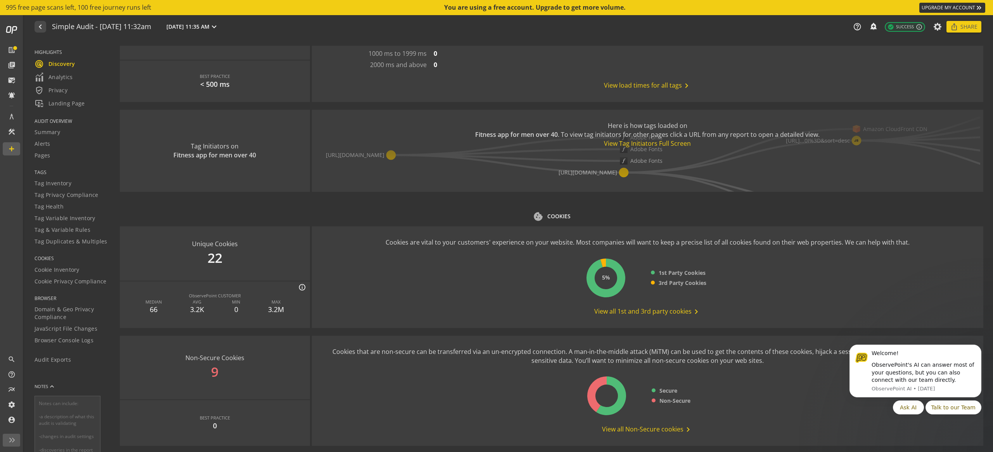
click at [602, 261] on icon at bounding box center [603, 263] width 5 height 9
click at [449, 299] on div "Cookies are vital to your customers' experience on your website. Most companies…" at bounding box center [648, 277] width 524 height 78
click at [662, 309] on span "View all 1st and 3rd party cookies chevron_right" at bounding box center [647, 311] width 107 height 9
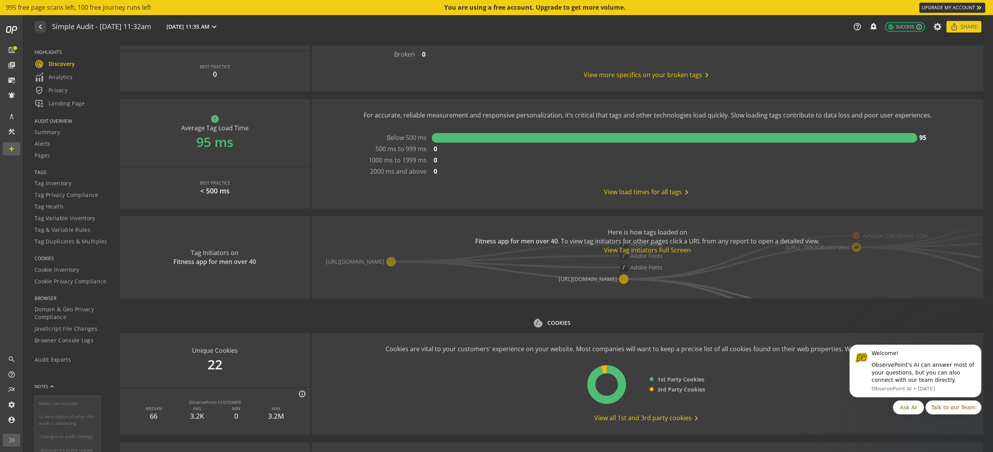
scroll to position [771, 0]
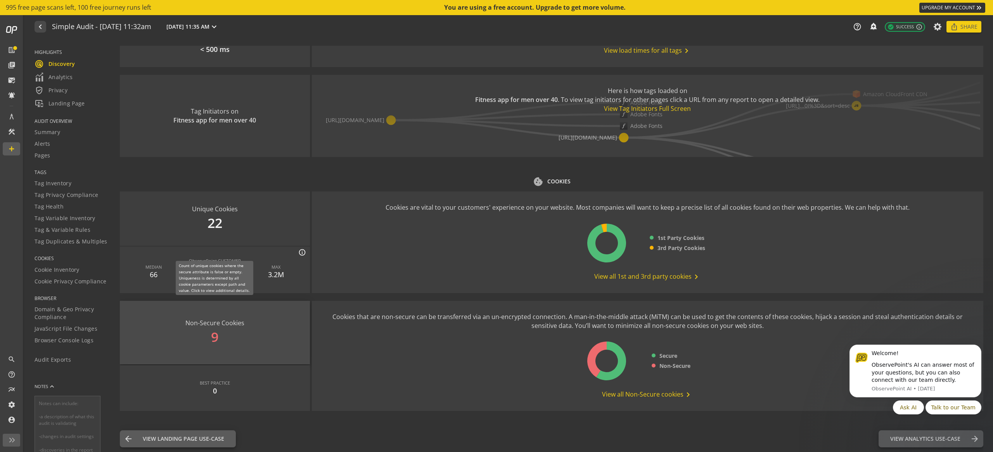
click at [218, 339] on div "Non-Secure Cookies 9" at bounding box center [215, 333] width 190 height 64
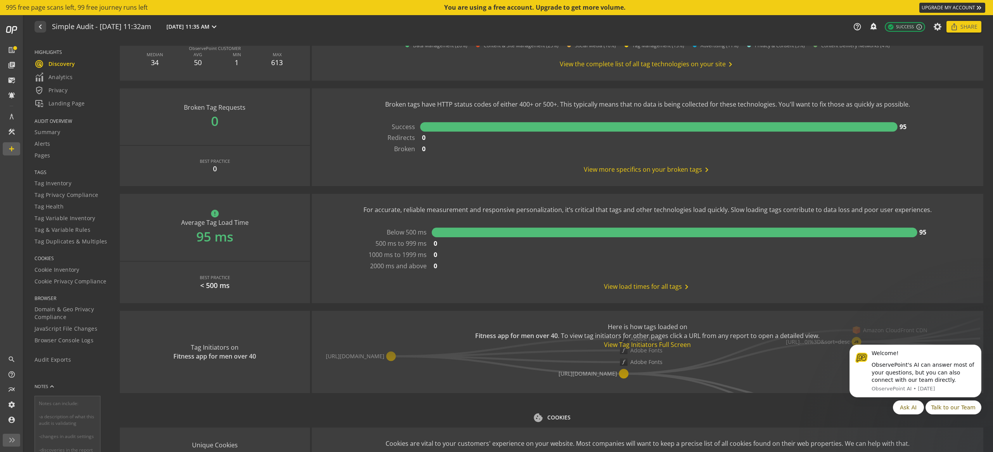
scroll to position [771, 0]
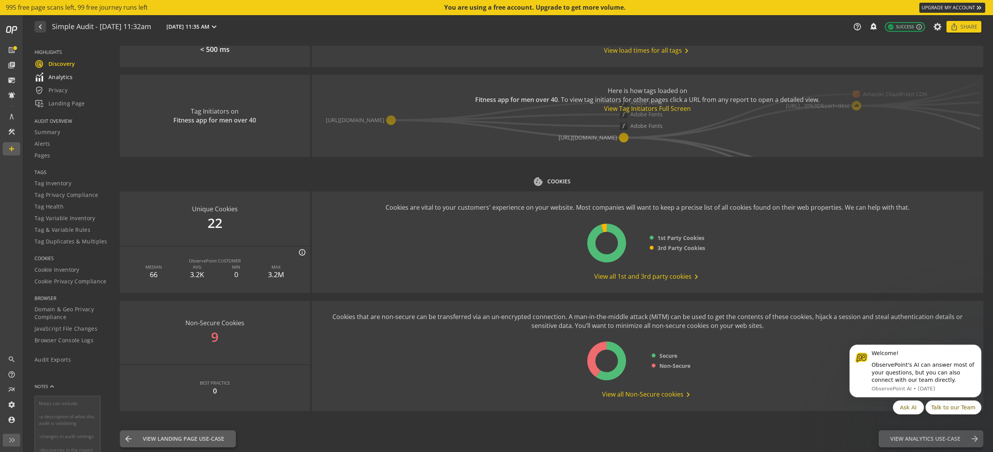
click at [70, 79] on span "Analytics" at bounding box center [54, 77] width 38 height 9
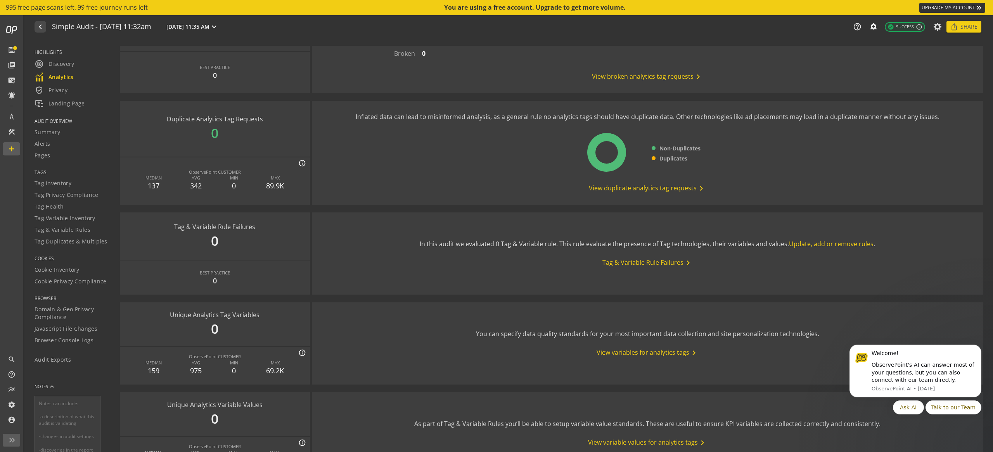
scroll to position [724, 0]
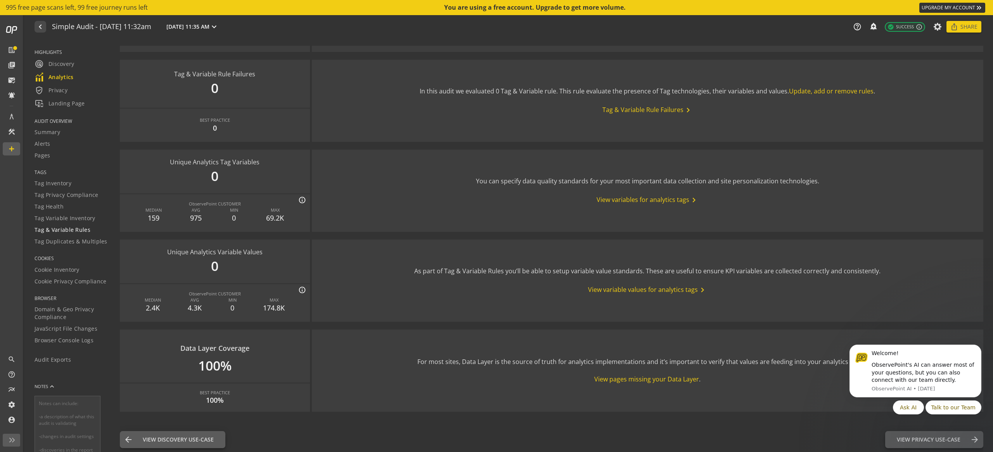
click at [81, 230] on span "Tag & Variable Rules" at bounding box center [63, 230] width 56 height 8
